Goal: Check status: Check status

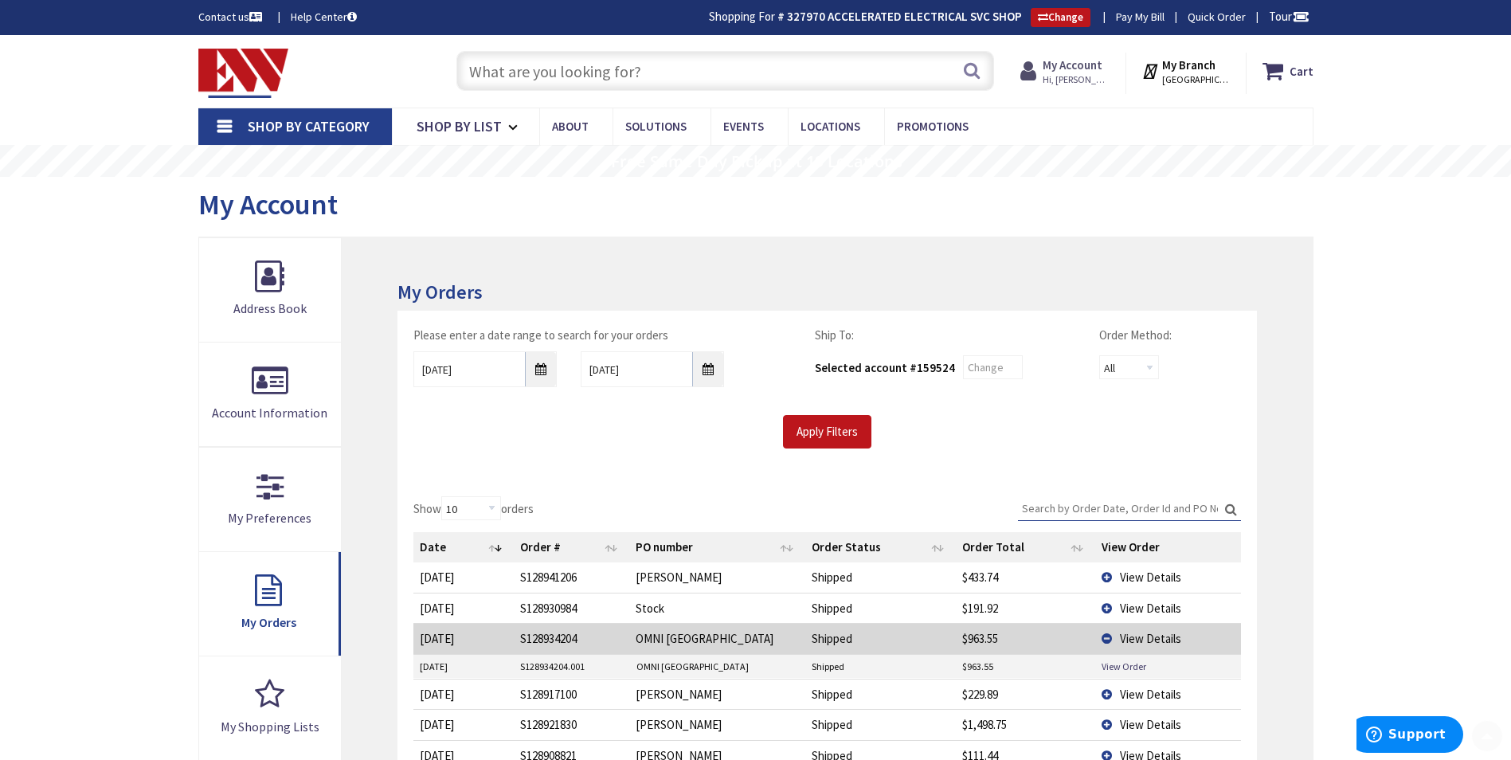
click at [1077, 72] on strong "My Account" at bounding box center [1073, 64] width 60 height 15
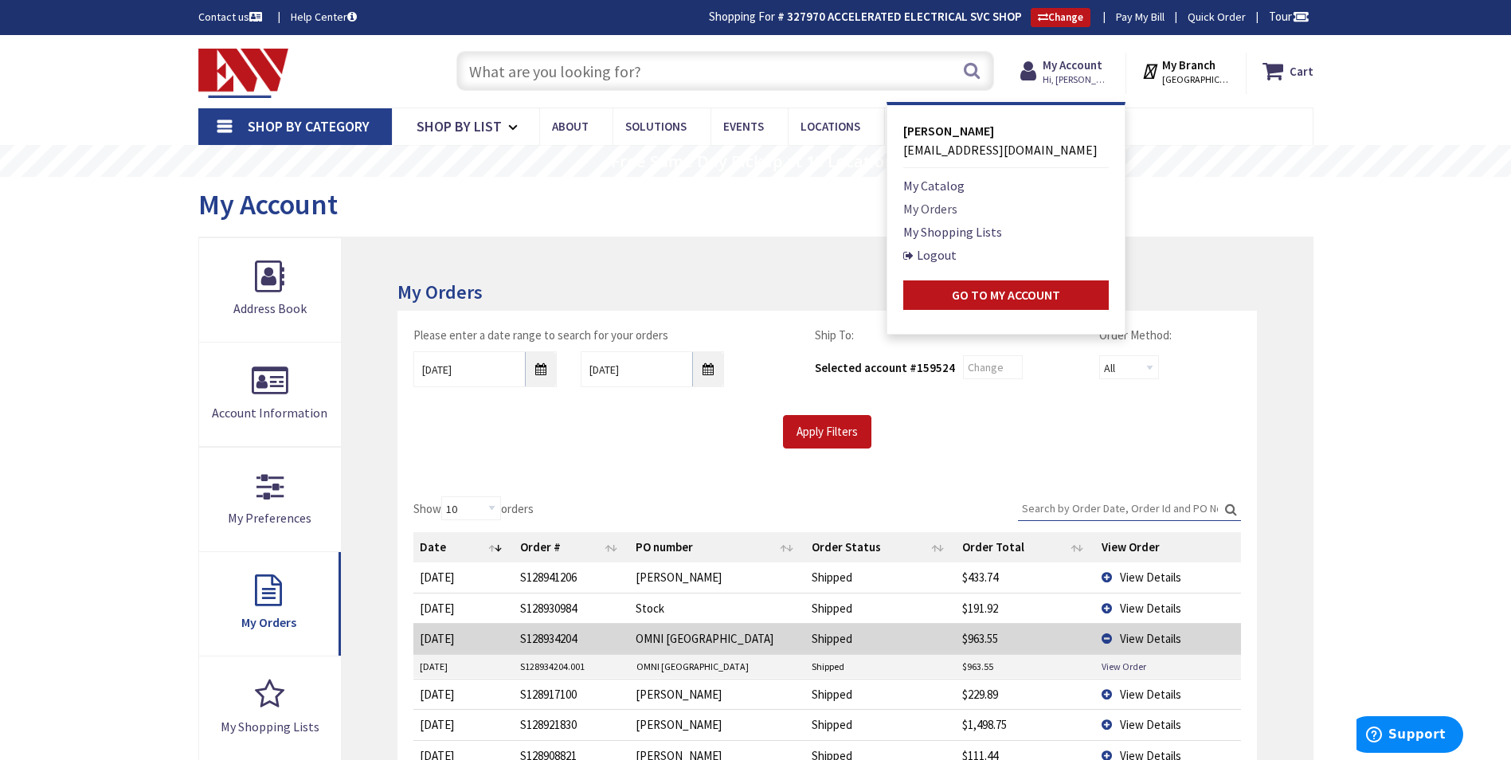
click at [934, 208] on link "My Orders" at bounding box center [930, 208] width 54 height 19
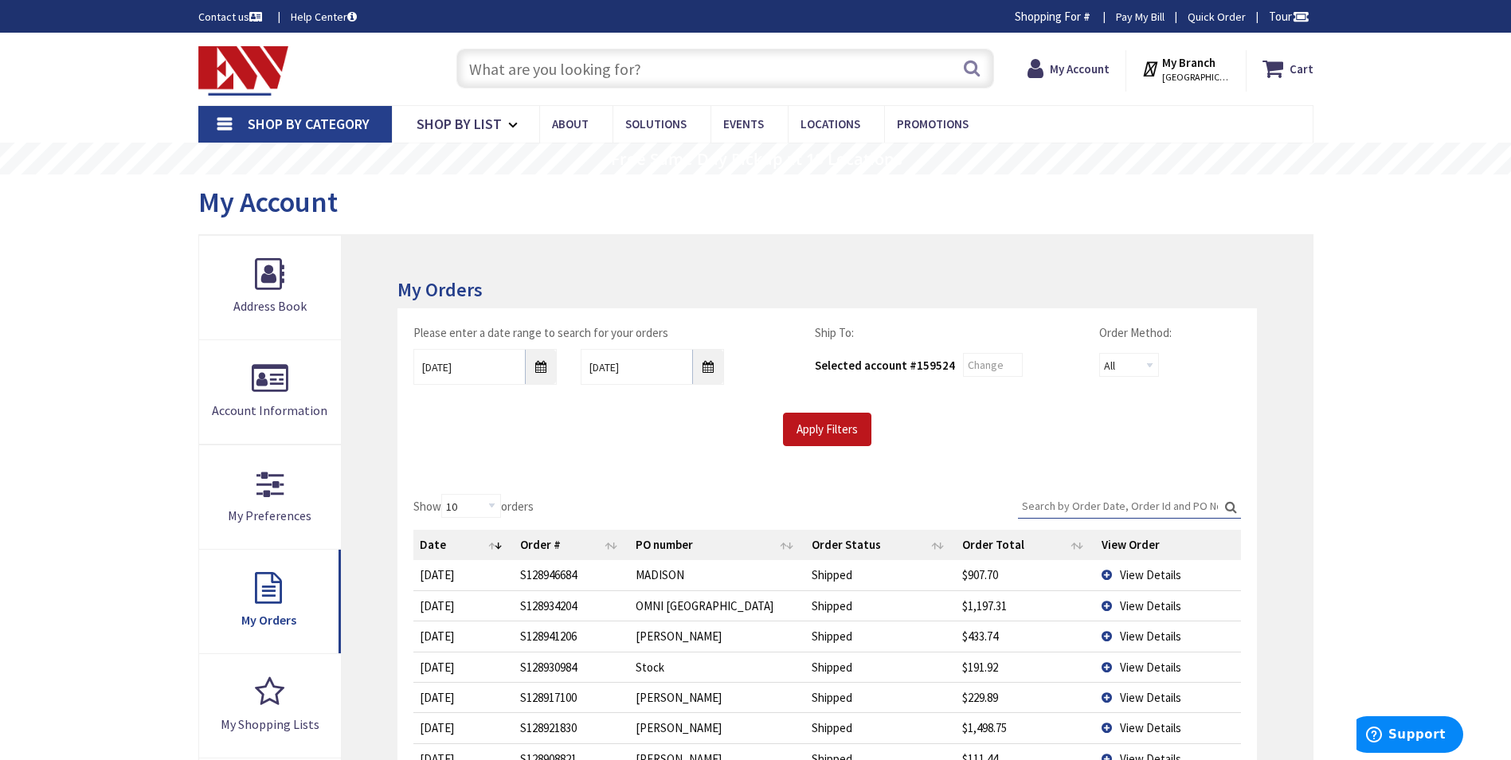
type input "Brandegee Ln, [GEOGRAPHIC_DATA], [GEOGRAPHIC_DATA]"
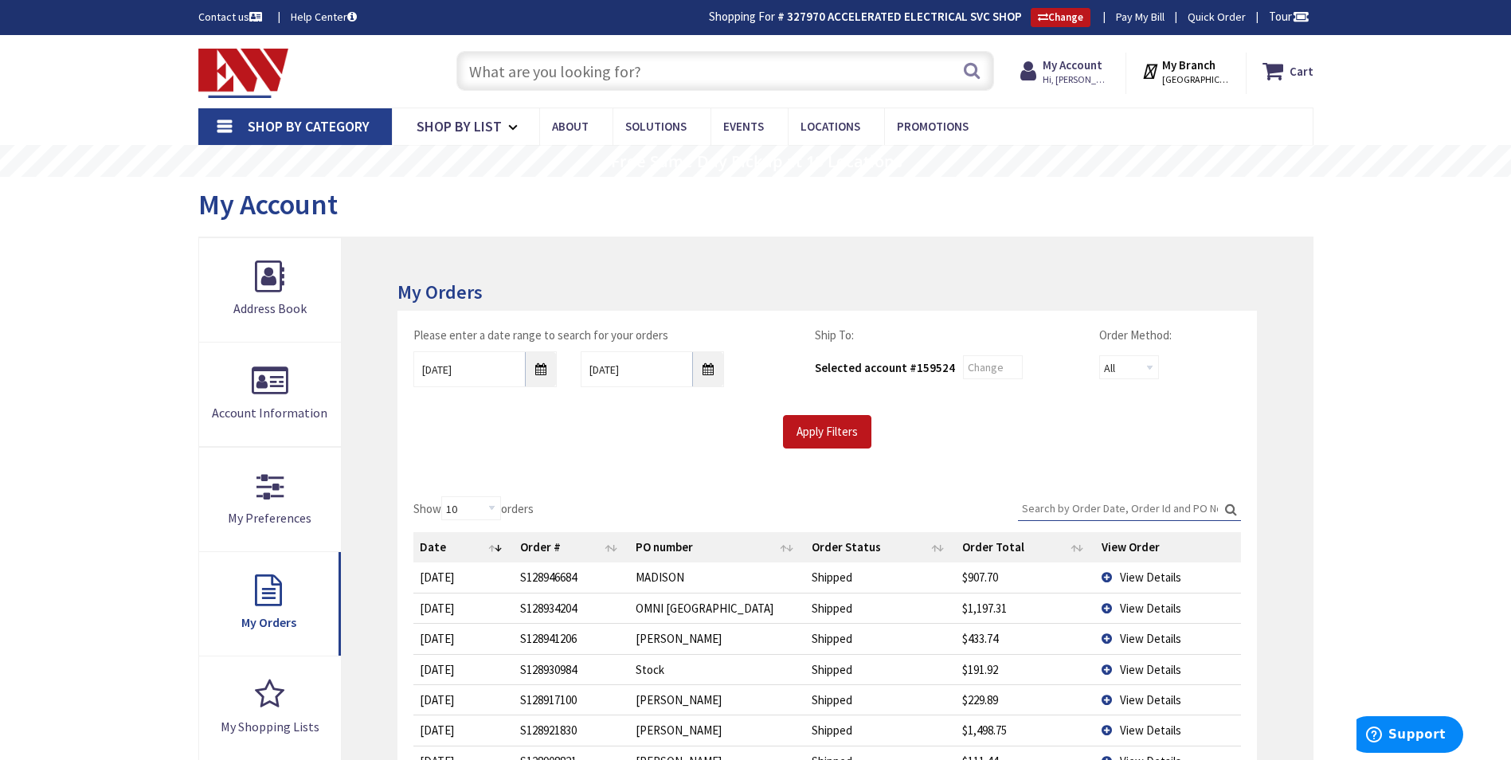
drag, startPoint x: 1136, startPoint y: 581, endPoint x: 1129, endPoint y: 591, distance: 12.6
click at [1136, 582] on span "View Details" at bounding box center [1150, 577] width 61 height 15
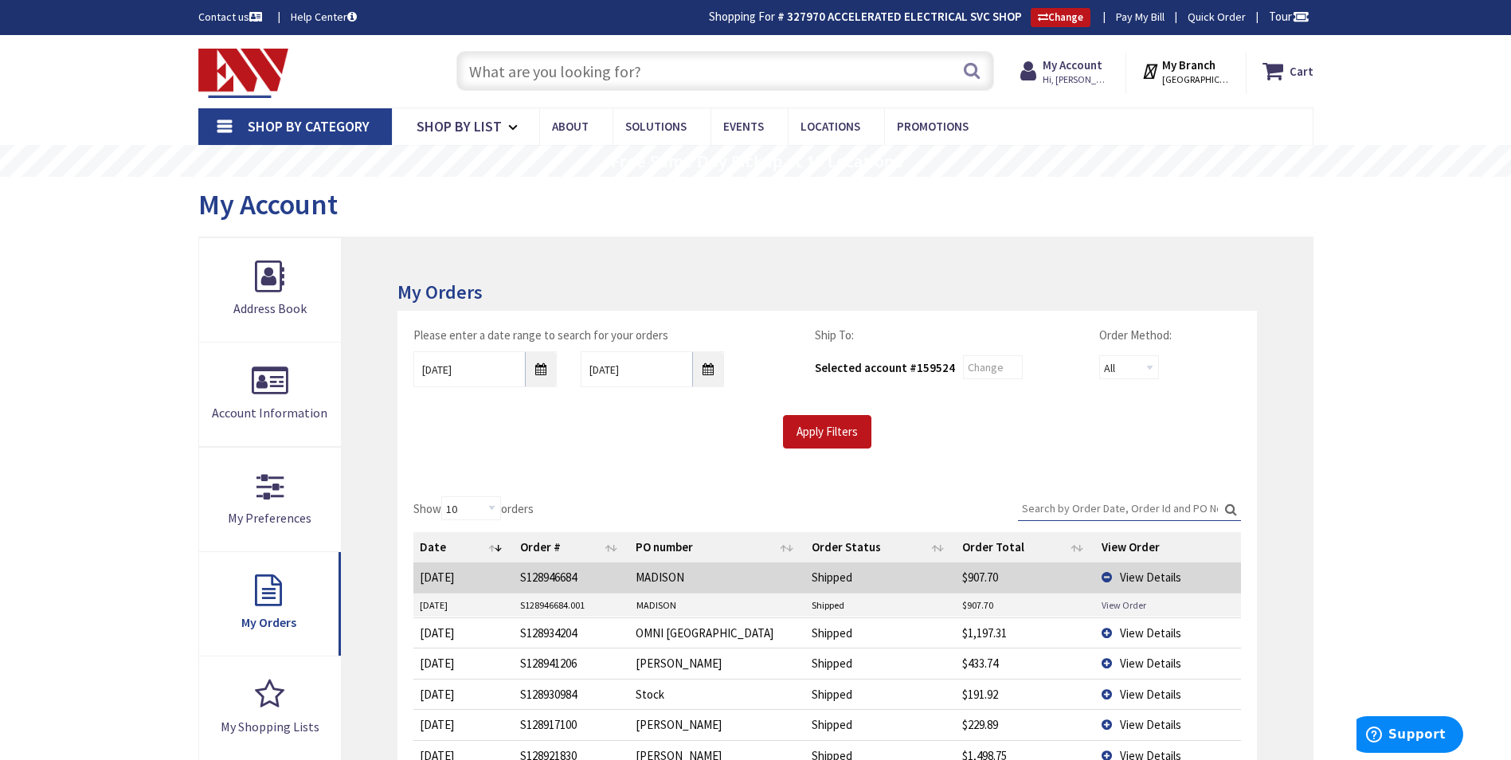
click at [1120, 606] on link "View Order" at bounding box center [1124, 605] width 45 height 14
drag, startPoint x: 1136, startPoint y: 633, endPoint x: 1131, endPoint y: 641, distance: 10.4
click at [1132, 638] on span "View Details" at bounding box center [1150, 632] width 61 height 15
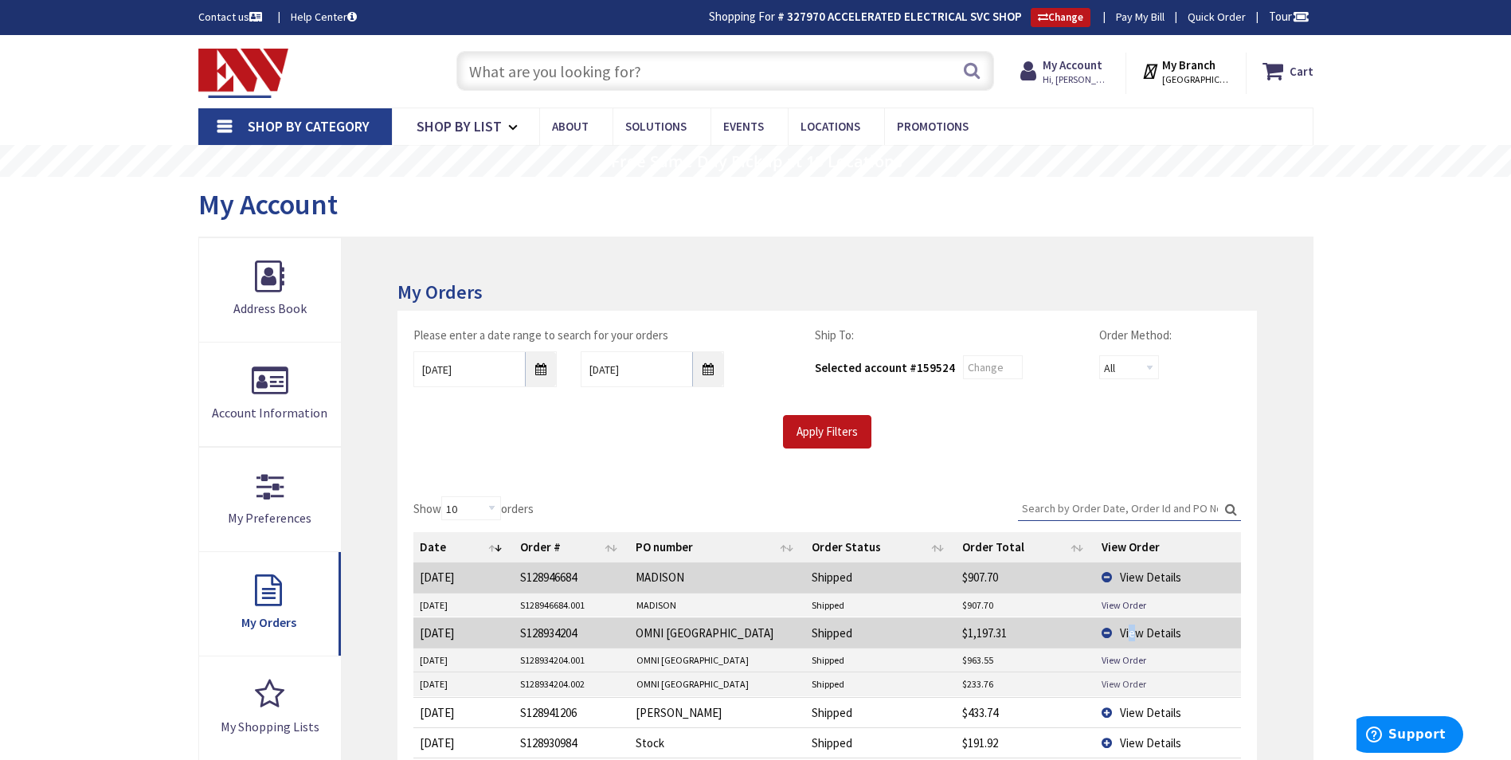
drag, startPoint x: 1131, startPoint y: 641, endPoint x: 1109, endPoint y: 684, distance: 47.4
click at [1109, 684] on link "View Order" at bounding box center [1124, 684] width 45 height 14
click at [641, 69] on input "text" at bounding box center [726, 71] width 538 height 40
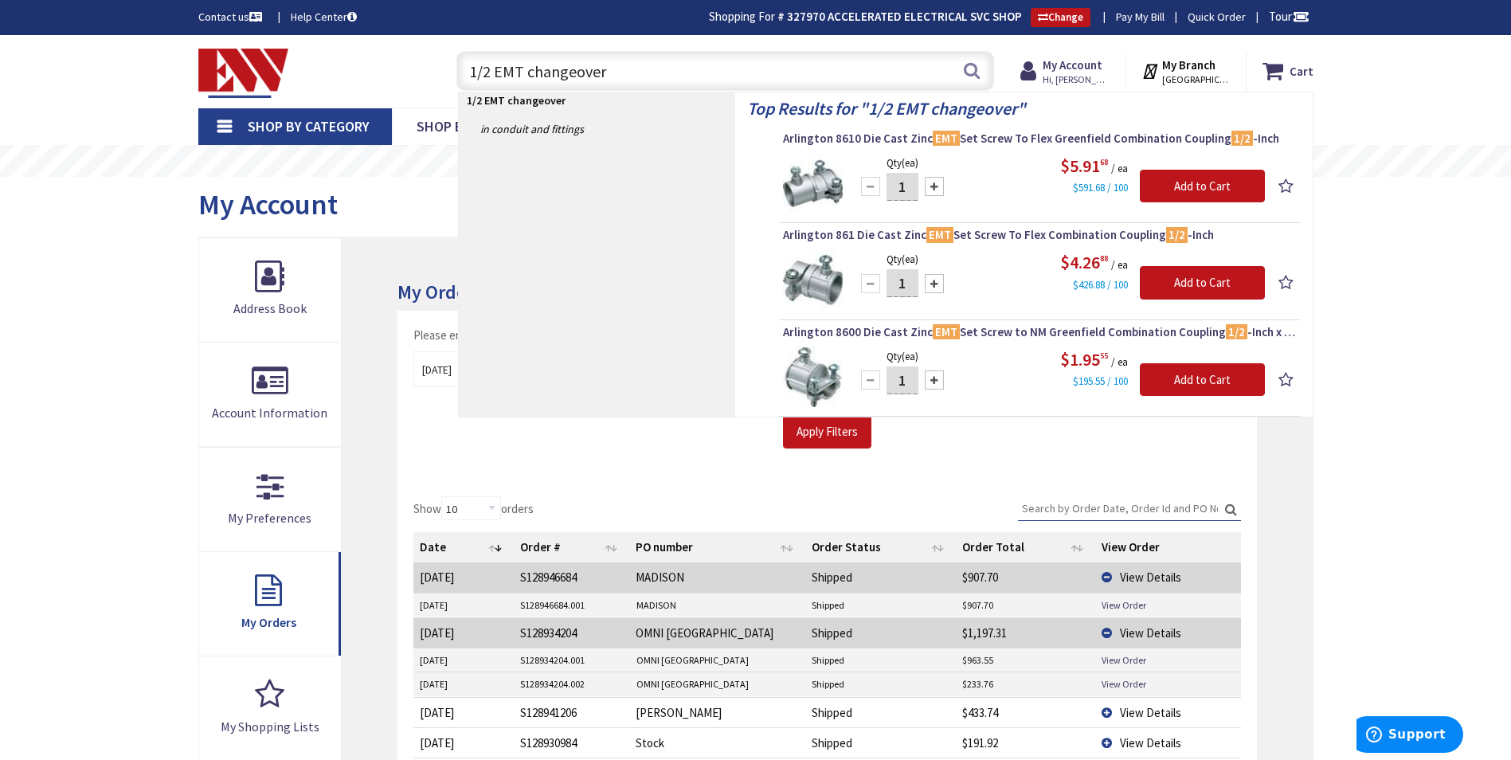
drag, startPoint x: 655, startPoint y: 73, endPoint x: 182, endPoint y: 130, distance: 476.6
click at [182, 130] on div "Skip to Content Toggle Nav 1/2 EMT changeover 1/2 EMT changeover Search Cart My…" at bounding box center [755, 752] width 1511 height 1434
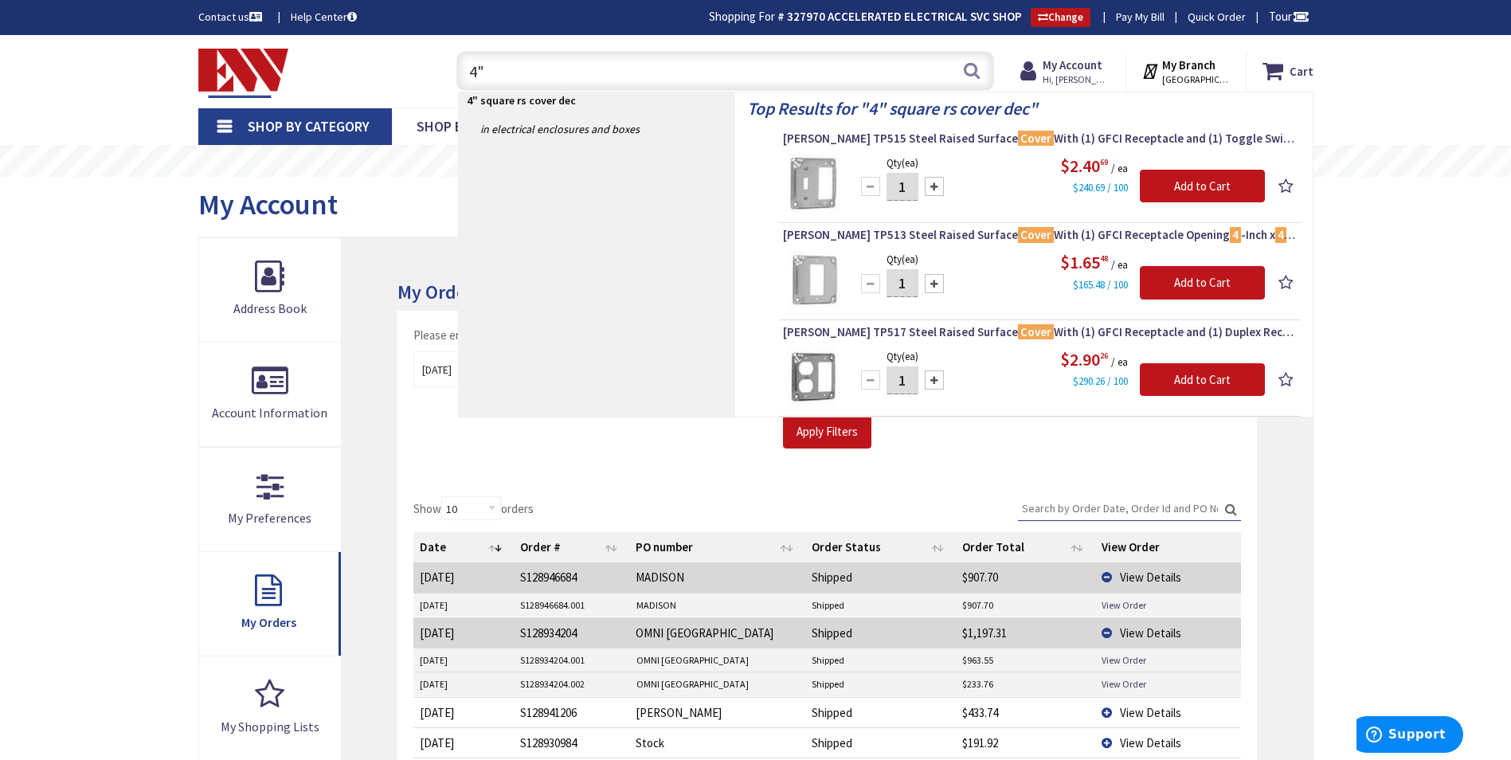
type input "4"
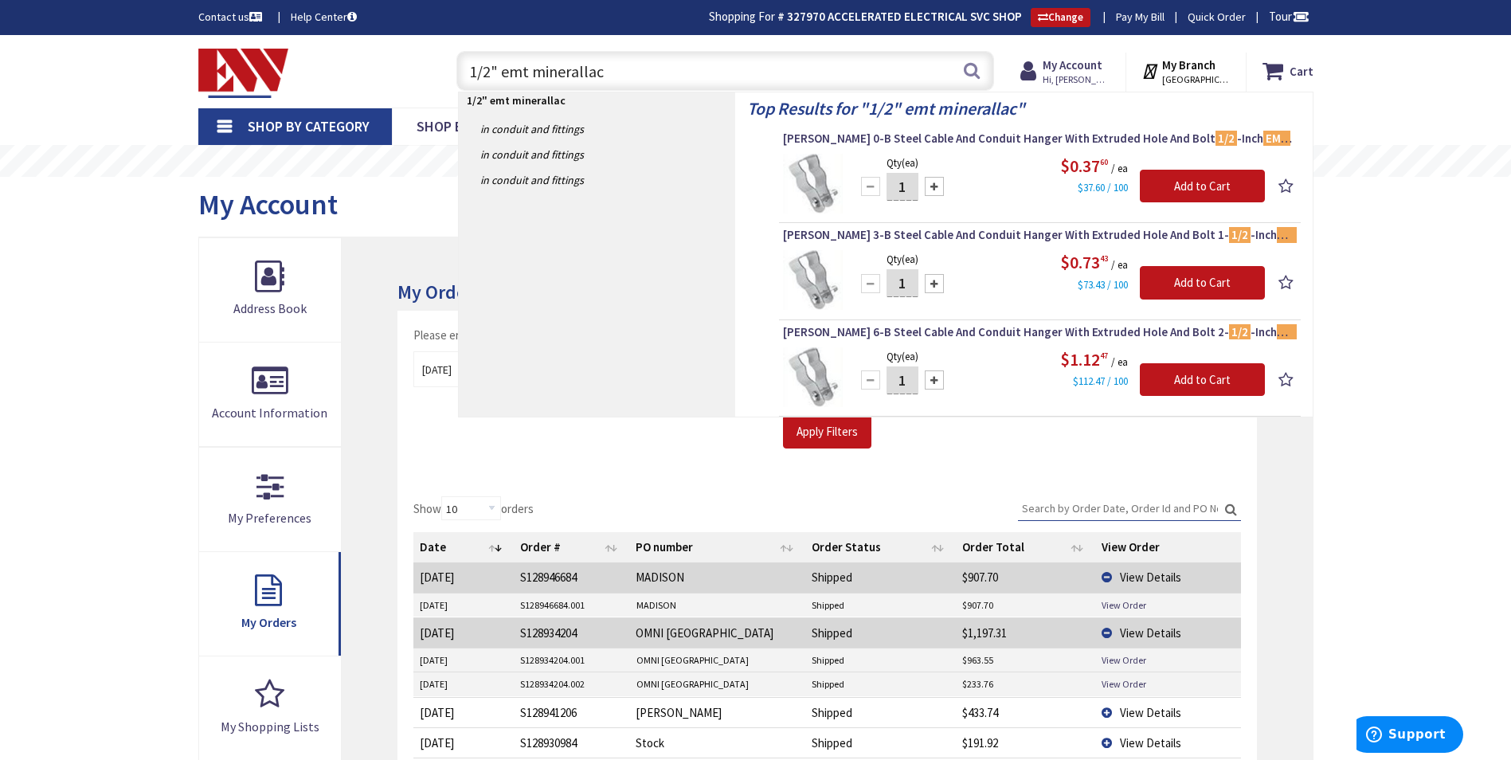
type input "1/2" emt minerallac"
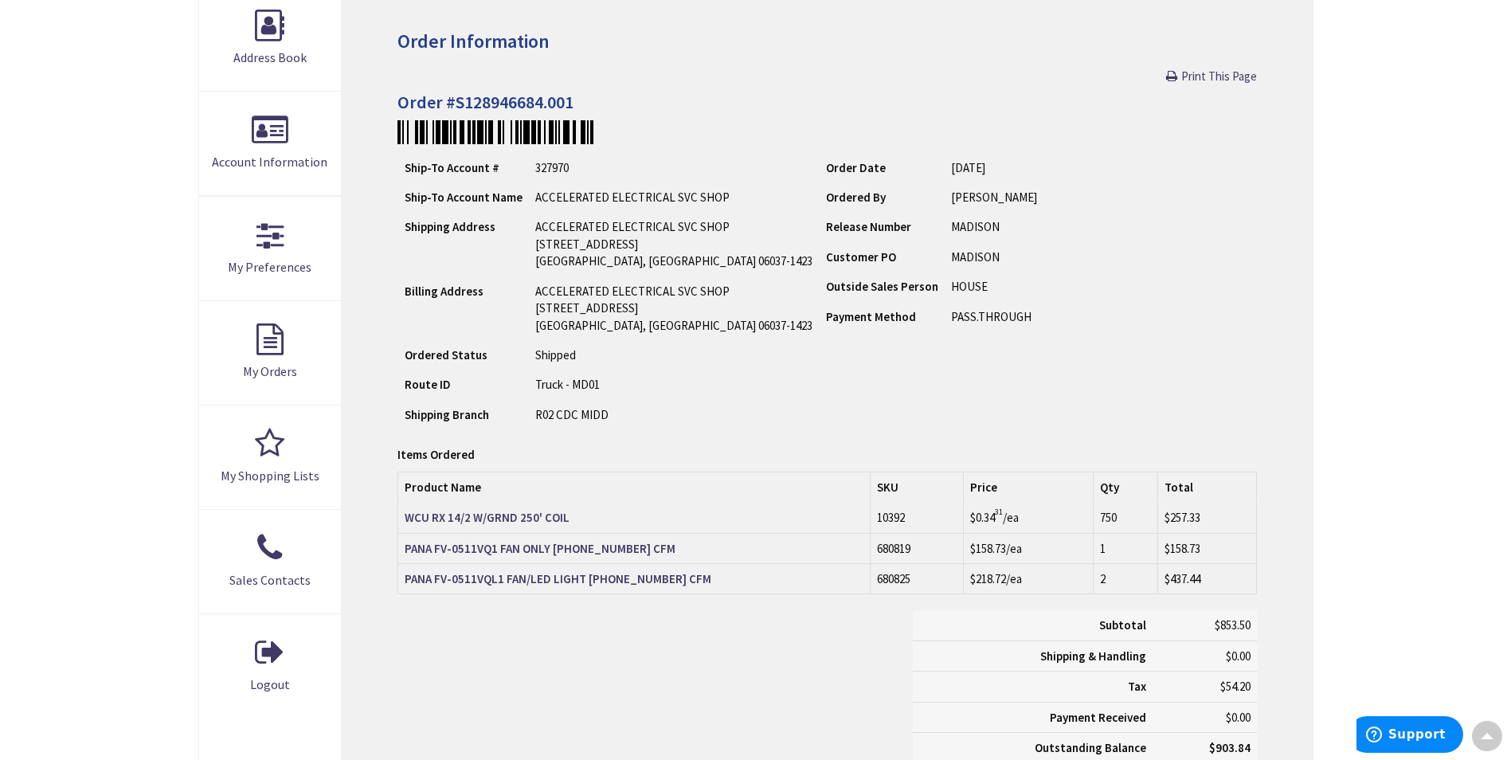
scroll to position [162, 0]
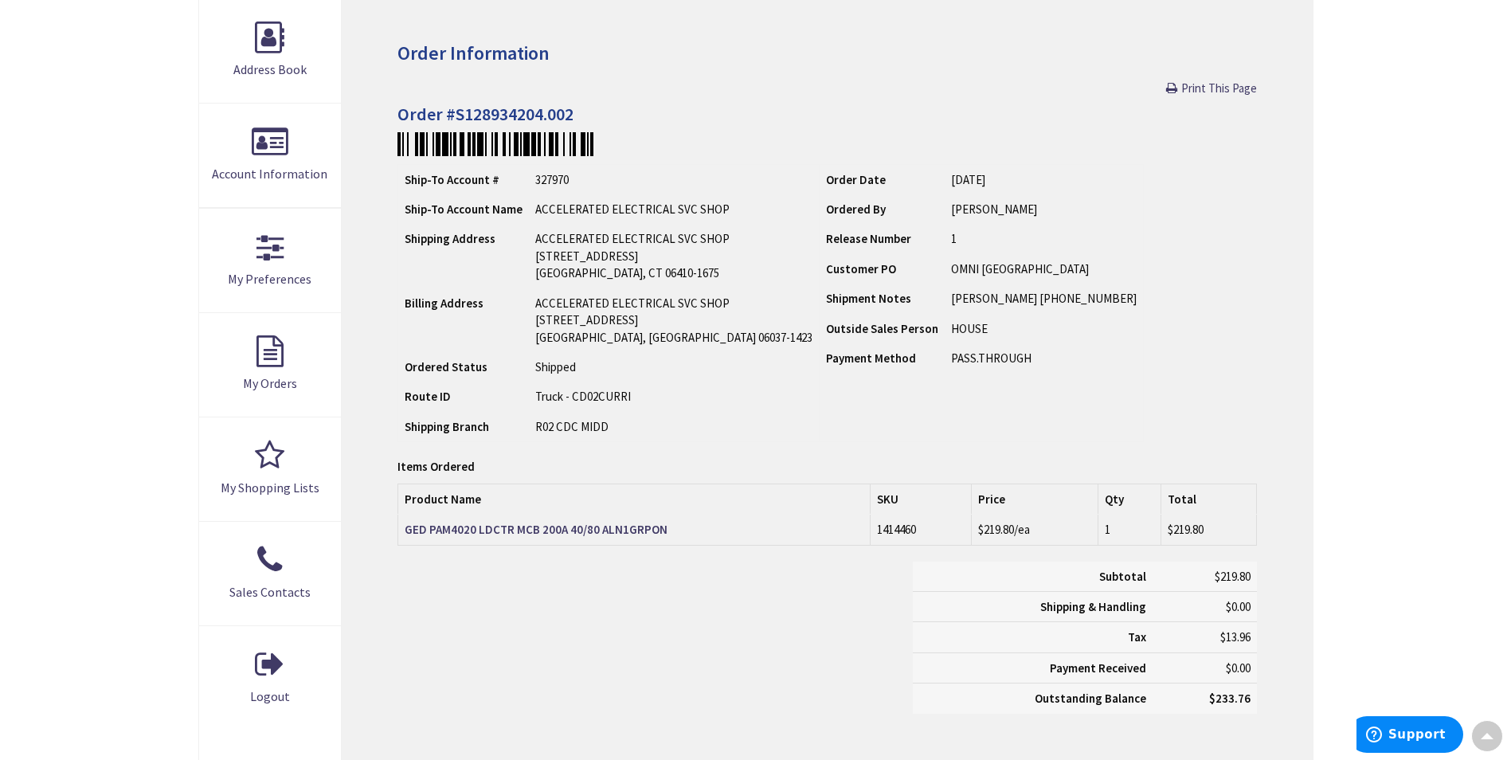
scroll to position [241, 0]
